Goal: Find specific page/section

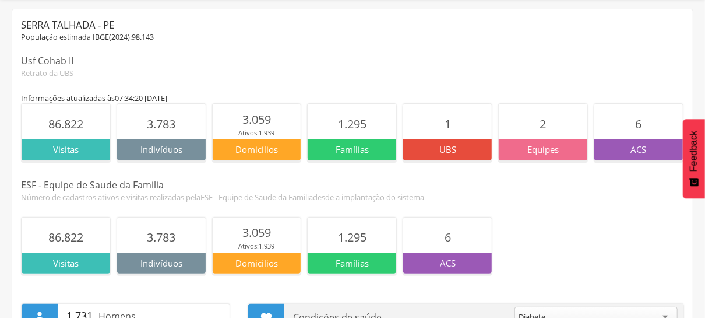
scroll to position [58, 0]
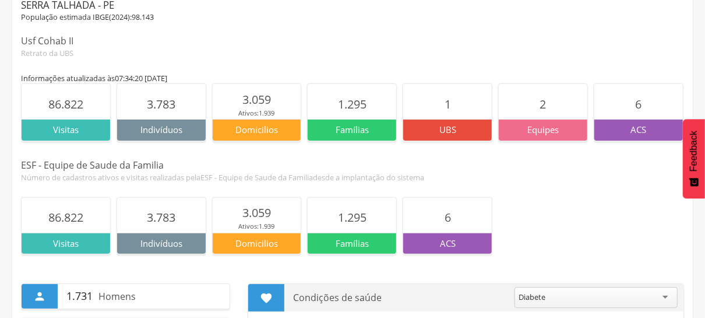
click at [551, 132] on p "Equipes" at bounding box center [543, 130] width 89 height 12
click at [445, 251] on div "ACS" at bounding box center [447, 243] width 89 height 21
click at [443, 244] on p "ACS" at bounding box center [447, 243] width 89 height 12
click at [447, 213] on span "6" at bounding box center [448, 217] width 6 height 16
click at [541, 97] on span "2" at bounding box center [543, 104] width 6 height 16
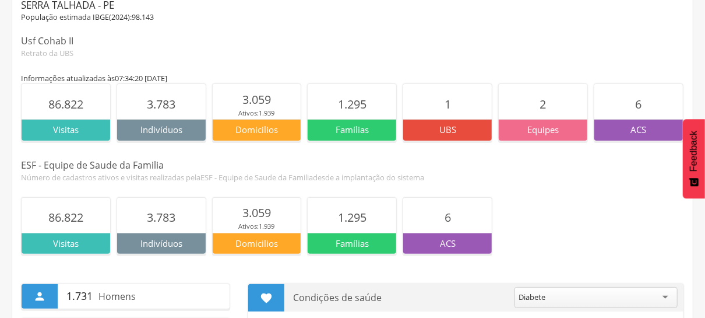
click at [448, 116] on section "1" at bounding box center [447, 101] width 89 height 35
click at [614, 109] on section "6" at bounding box center [638, 101] width 89 height 35
click at [628, 134] on p "ACS" at bounding box center [638, 130] width 89 height 12
click at [80, 119] on div "Visitas" at bounding box center [66, 129] width 89 height 21
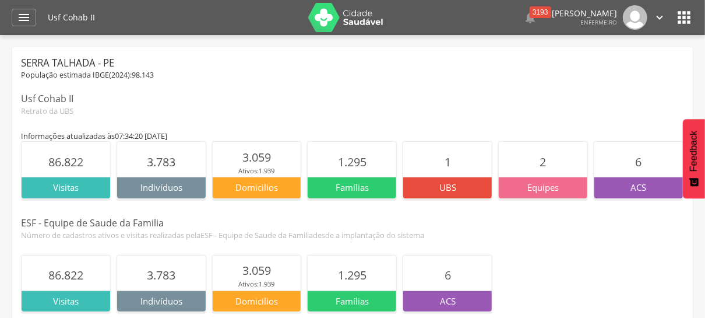
click at [684, 16] on icon "" at bounding box center [684, 17] width 19 height 19
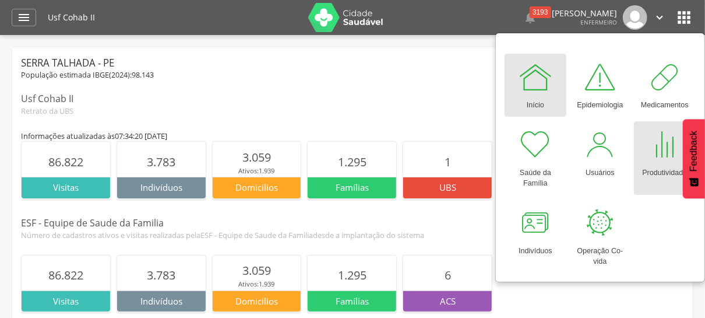
click at [666, 168] on div "Produtividade" at bounding box center [664, 170] width 45 height 16
